Goal: Find specific page/section: Find specific page/section

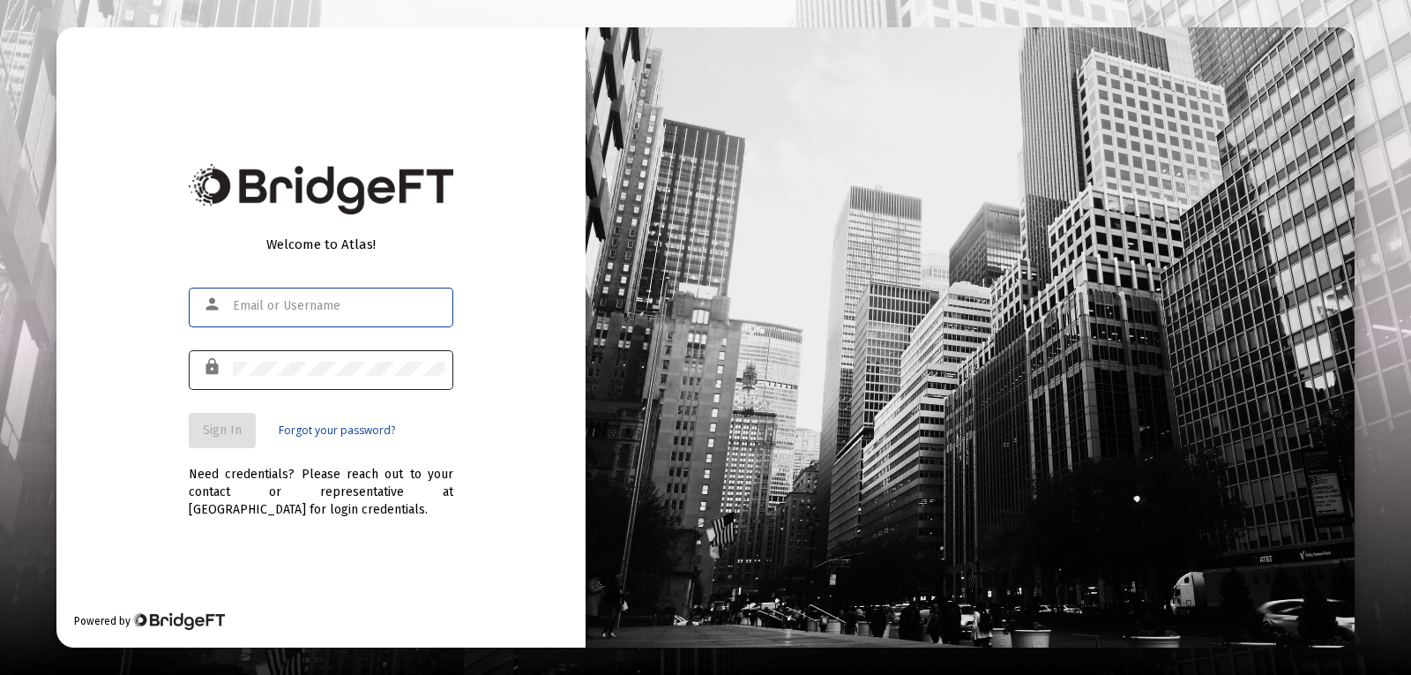
type input "[PERSON_NAME][EMAIL_ADDRESS][PERSON_NAME][DOMAIN_NAME]"
click at [347, 381] on div at bounding box center [339, 368] width 212 height 43
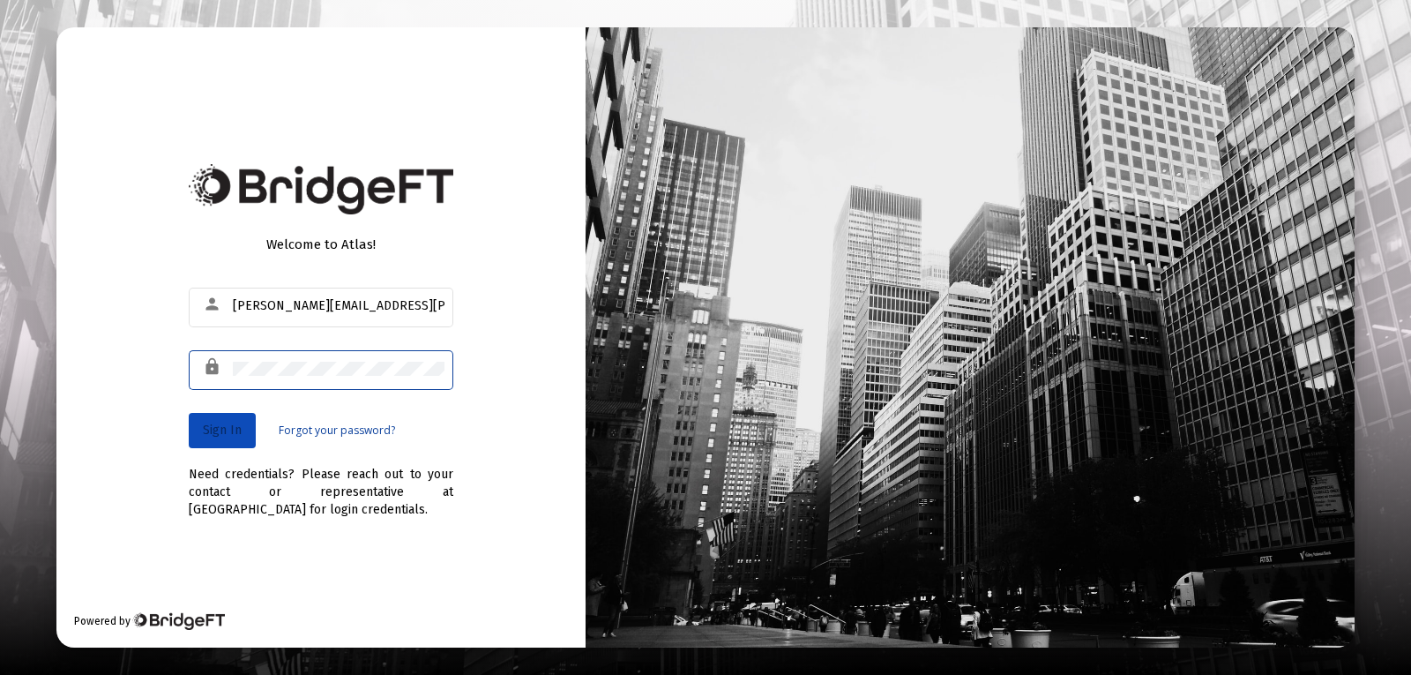
click at [240, 415] on button "Sign In" at bounding box center [222, 430] width 67 height 35
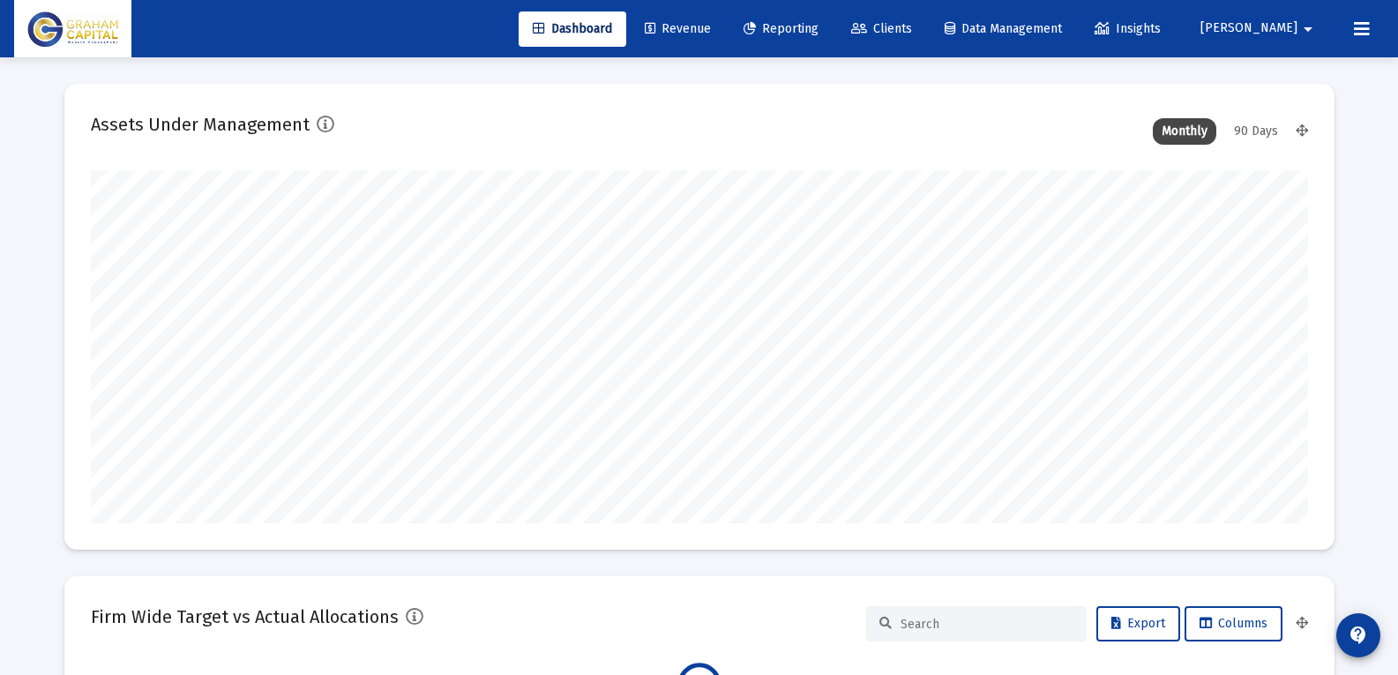
scroll to position [353, 655]
type input "[DATE]"
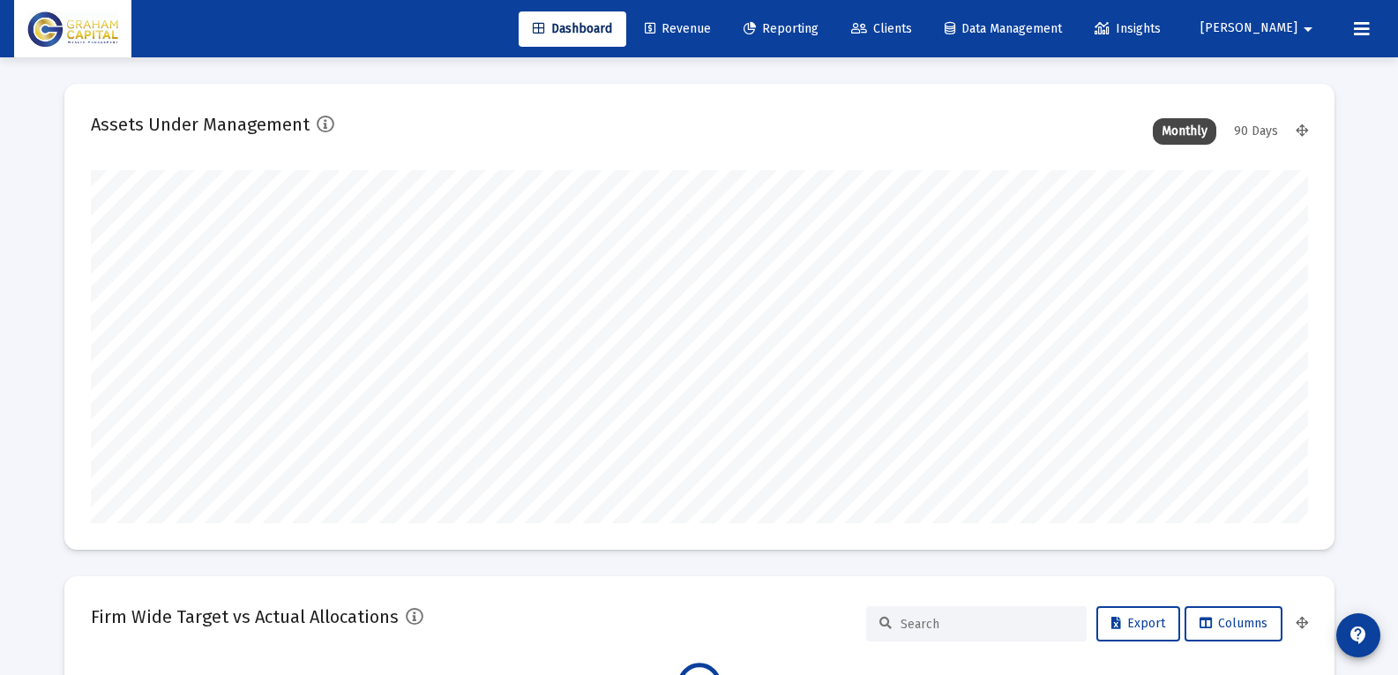
click at [832, 39] on link "Reporting" at bounding box center [780, 28] width 103 height 35
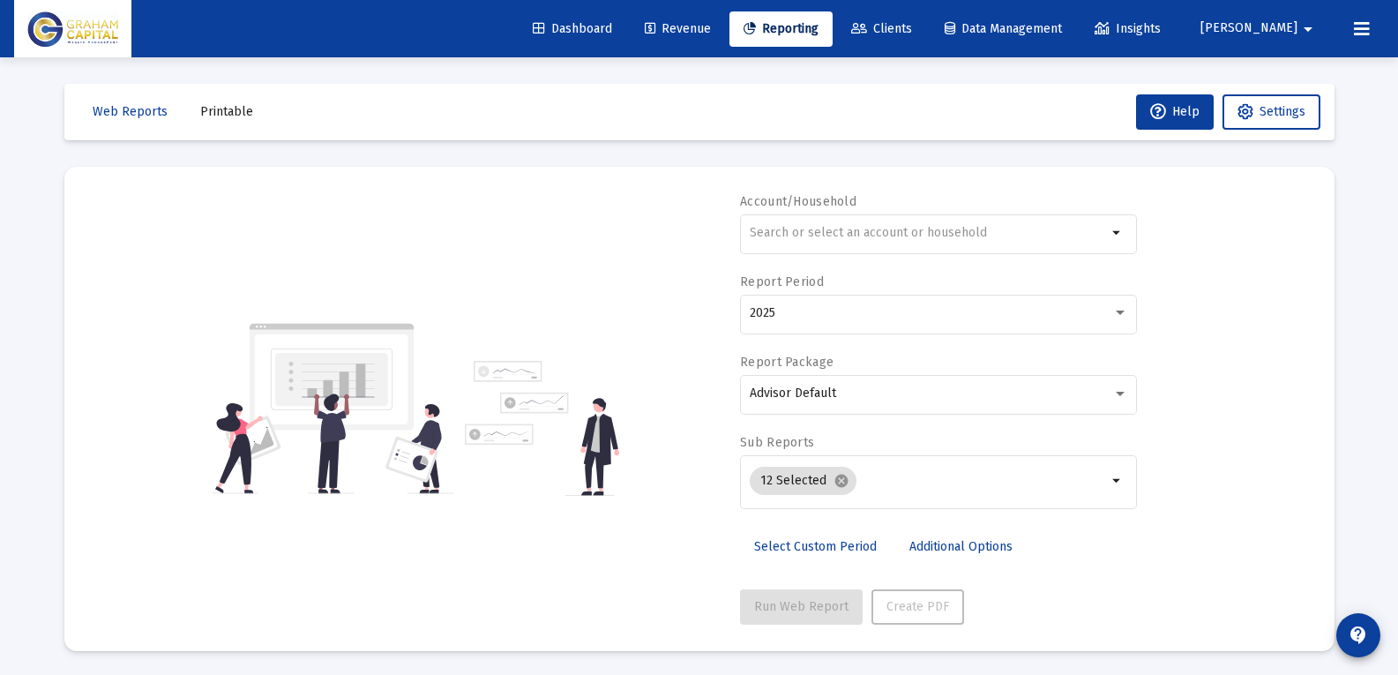
click at [912, 32] on span "Clients" at bounding box center [881, 28] width 61 height 15
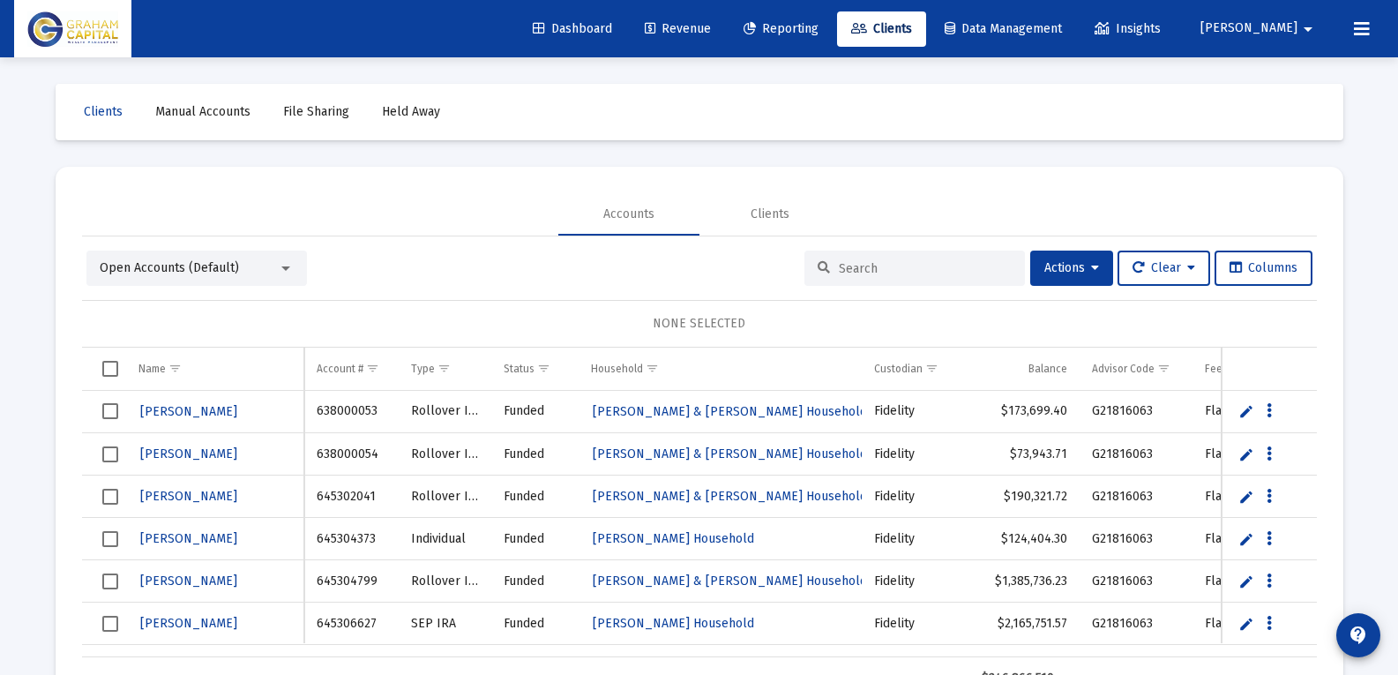
click at [861, 261] on input at bounding box center [925, 268] width 173 height 15
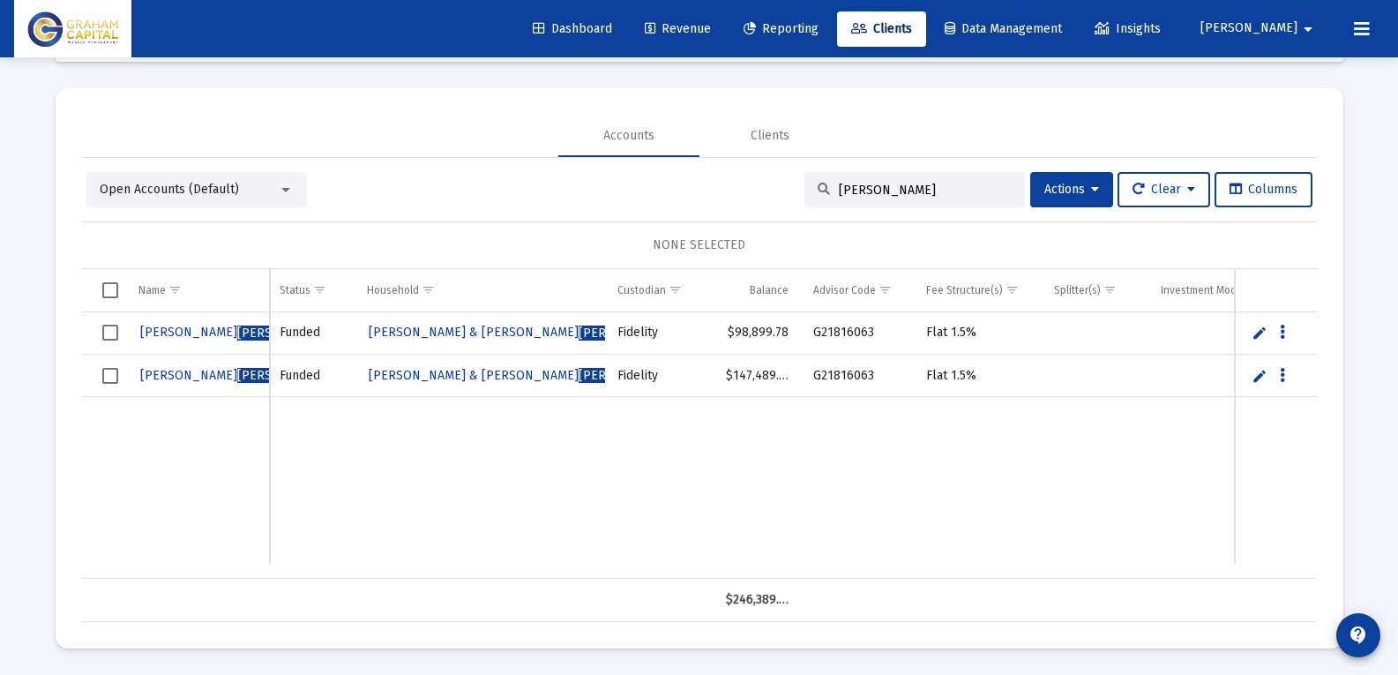
scroll to position [0, 178]
type input "[PERSON_NAME]"
